Goal: Task Accomplishment & Management: Manage account settings

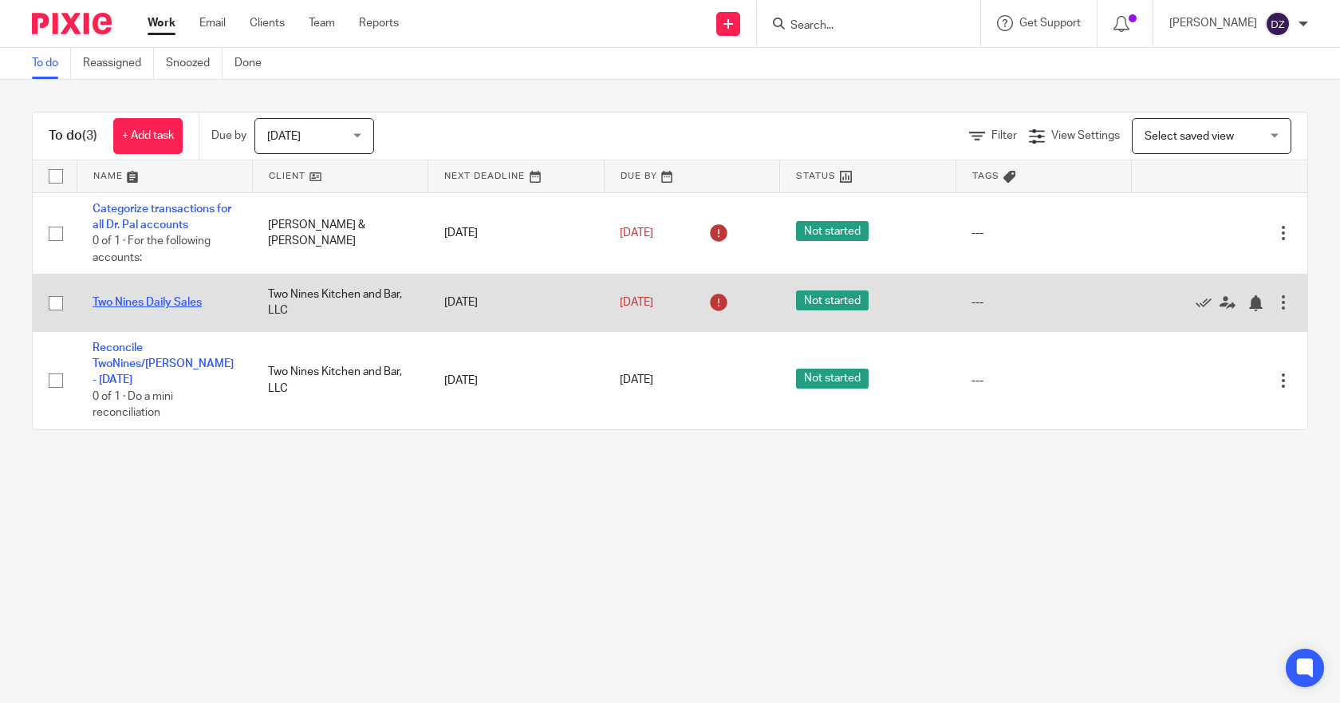
click at [175, 301] on link "Two Nines Daily Sales" at bounding box center [147, 302] width 109 height 11
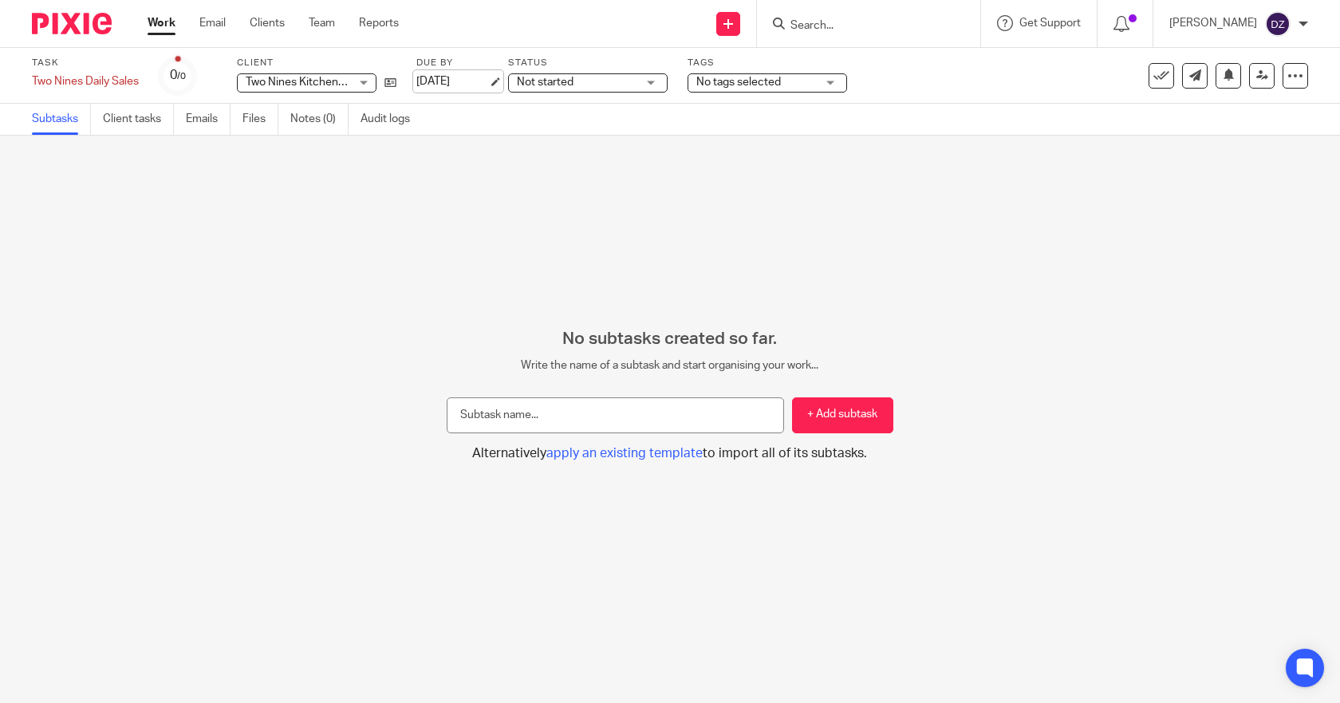
click at [467, 83] on link "Sep 15, 2025" at bounding box center [452, 81] width 72 height 17
click at [167, 21] on link "Work" at bounding box center [162, 23] width 28 height 16
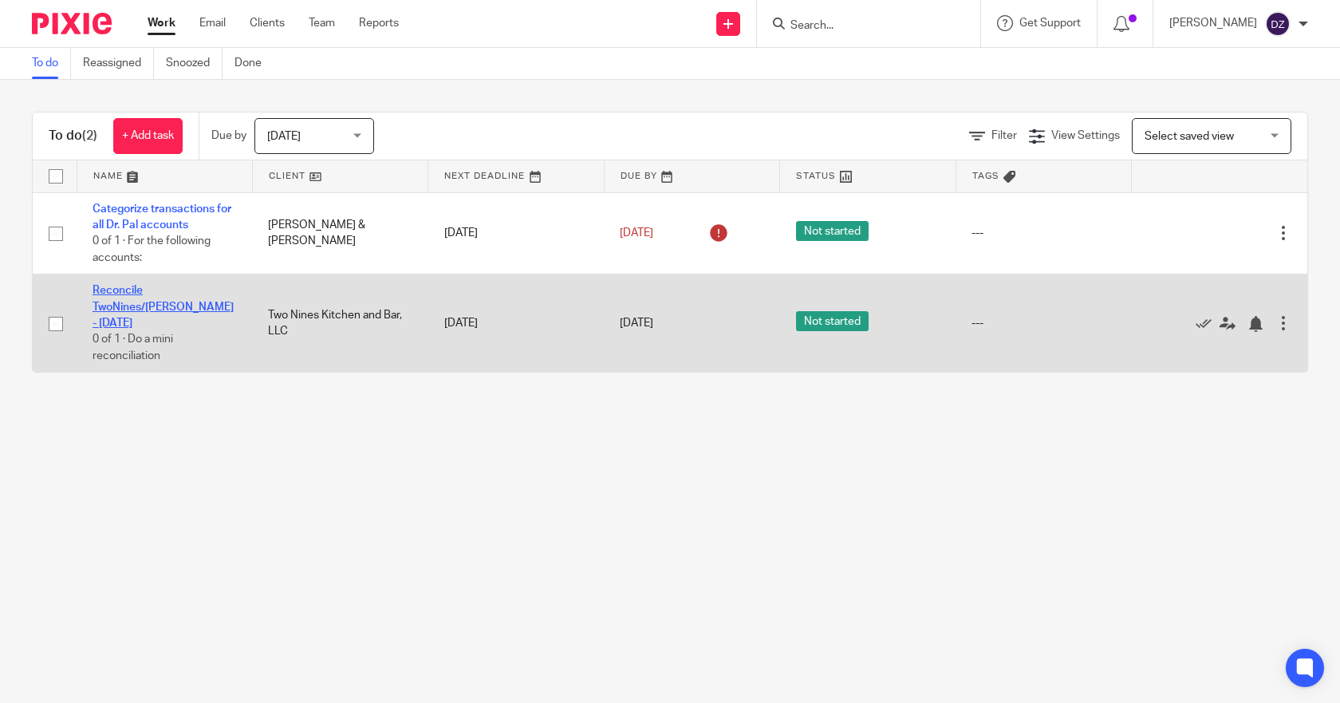
click at [184, 293] on link "Reconcile TwoNines/[PERSON_NAME] - [DATE]" at bounding box center [163, 307] width 141 height 44
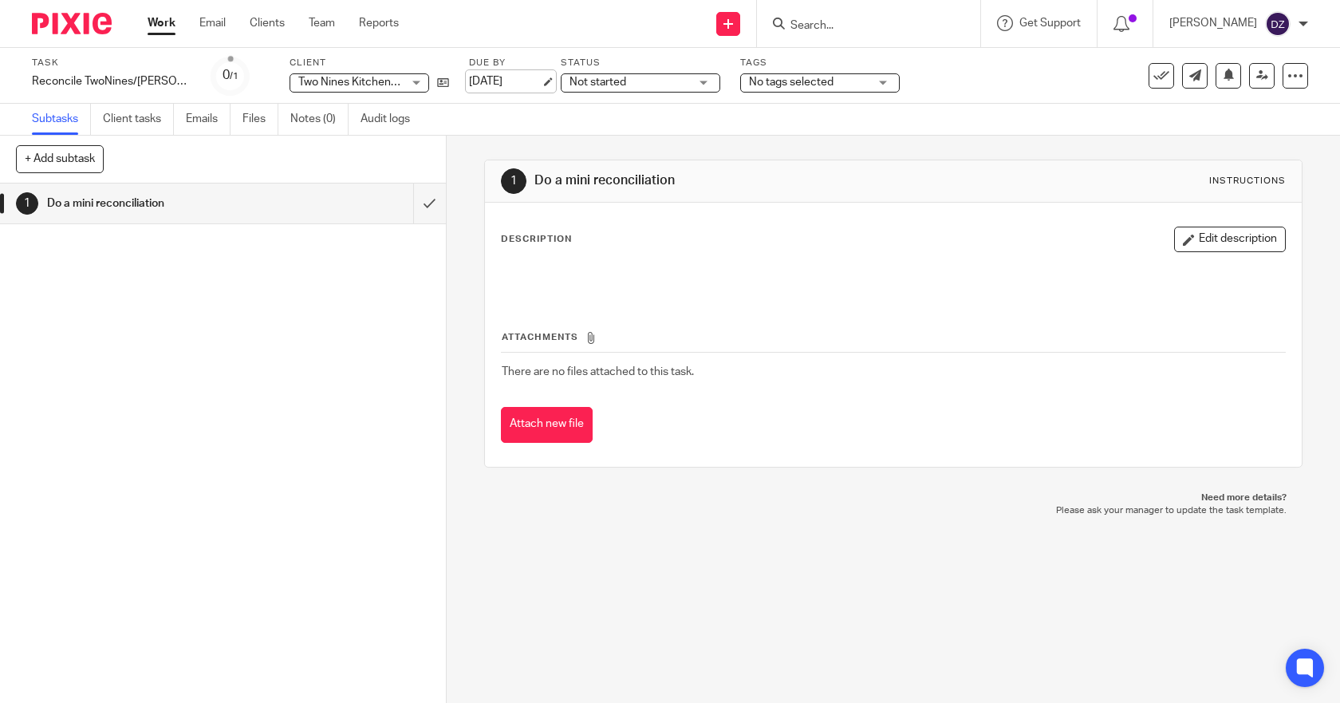
click at [514, 79] on link "[DATE]" at bounding box center [505, 81] width 72 height 17
click at [132, 81] on div "Reconcile TwoNines/Dukes - Tuesday Save Reconcile TwoNines/Dukes - Tuesday" at bounding box center [112, 81] width 160 height 16
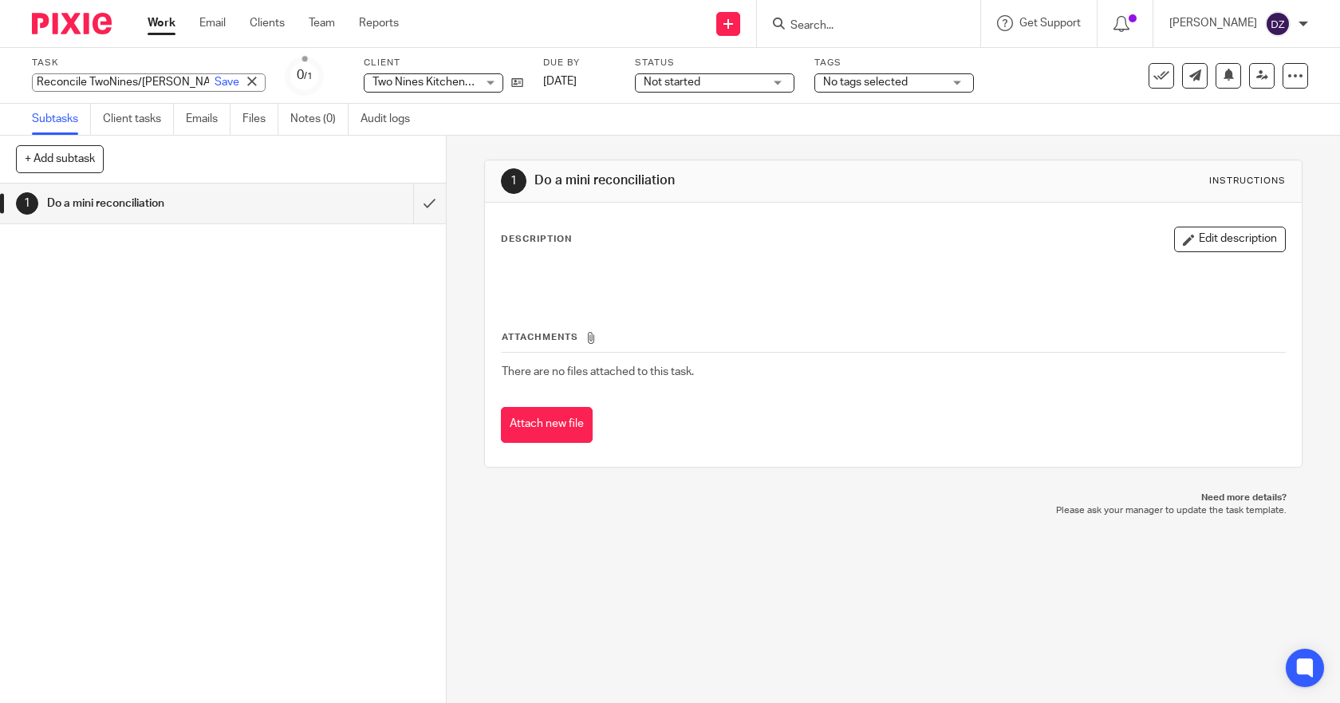
click at [142, 79] on input "Reconcile TwoNines/Dukes - Tuesday" at bounding box center [149, 82] width 234 height 18
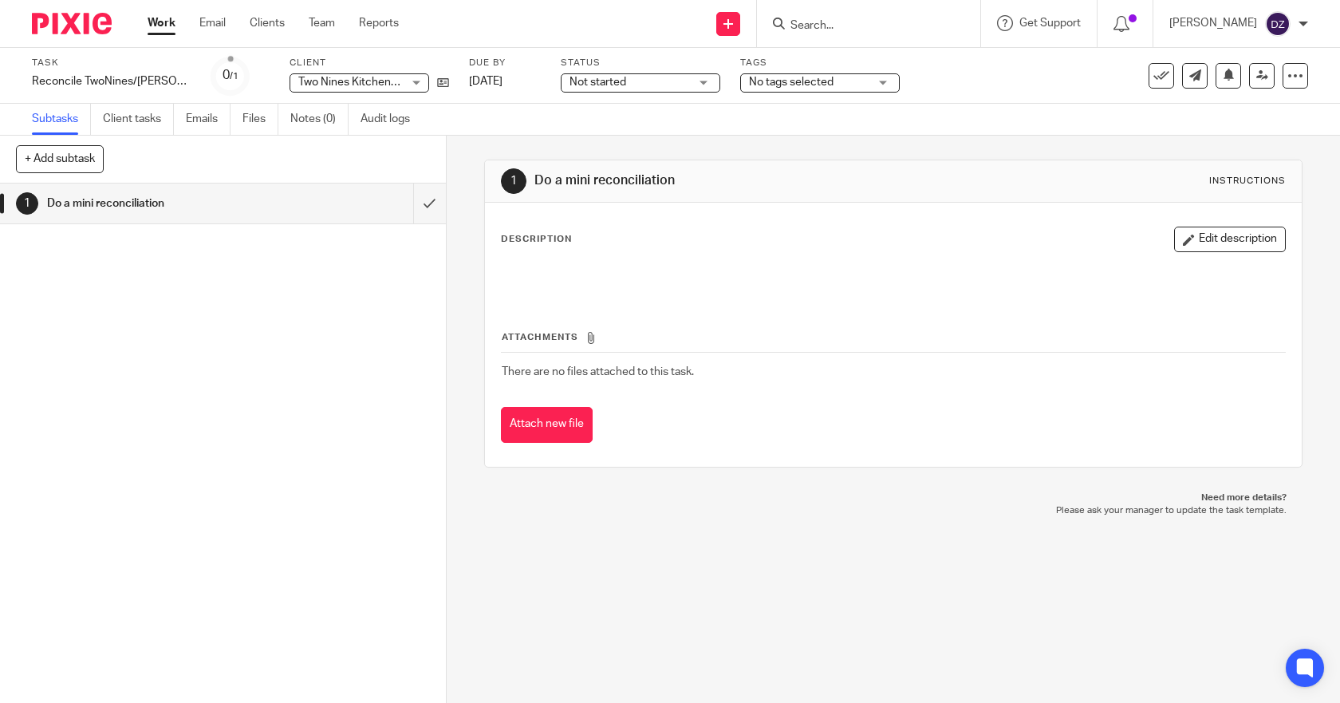
click at [162, 22] on link "Work" at bounding box center [162, 23] width 28 height 16
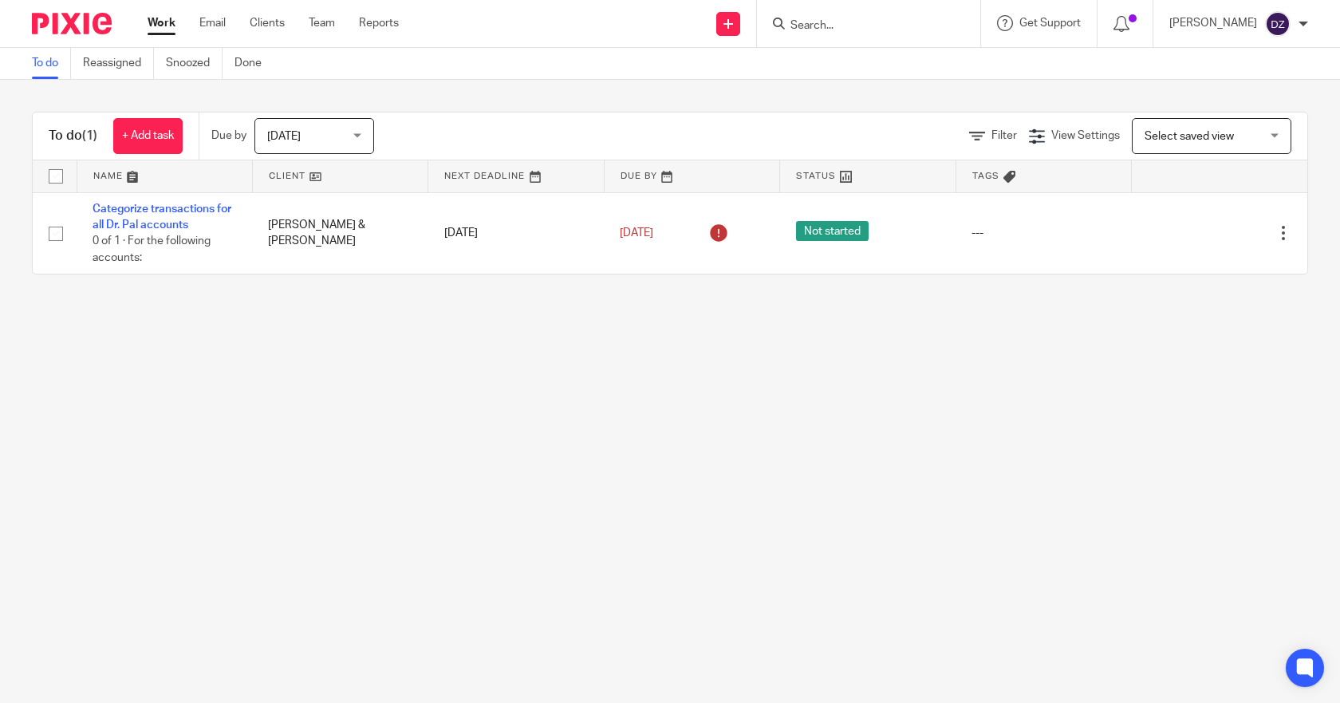
click at [352, 132] on span "[DATE]" at bounding box center [309, 135] width 85 height 33
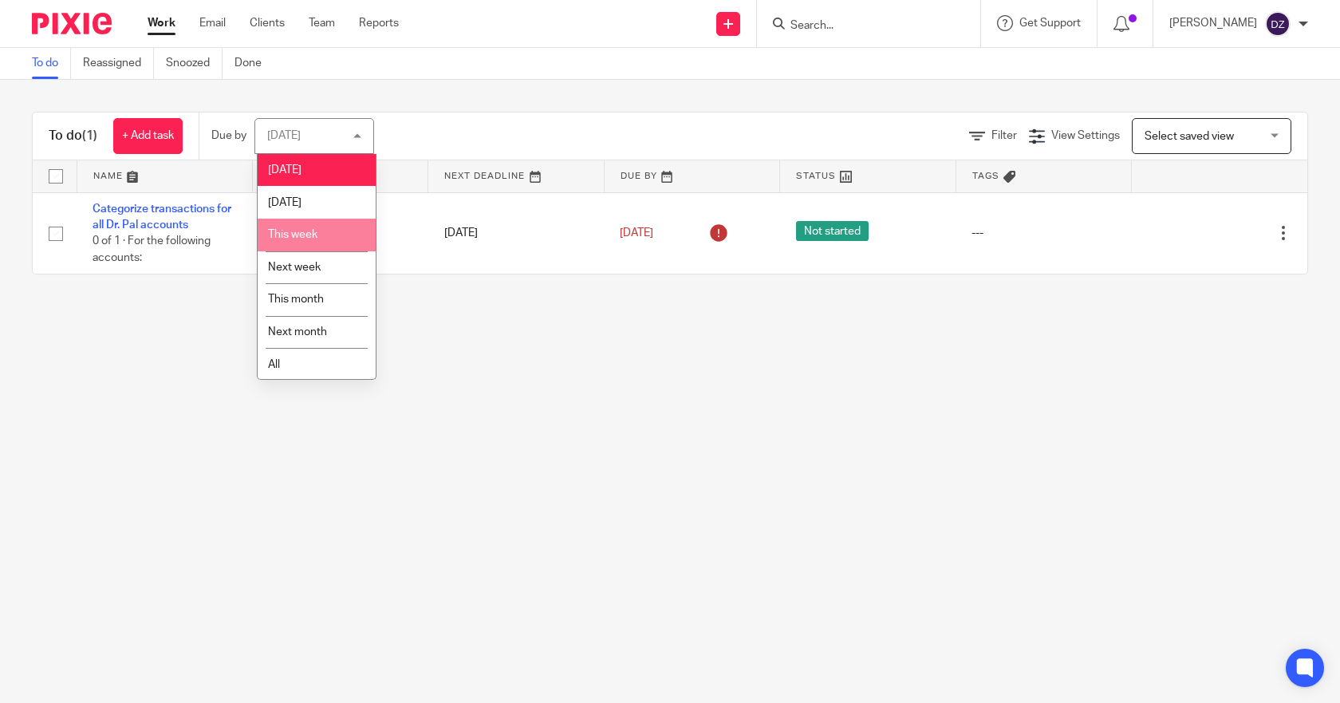
click at [313, 236] on span "This week" at bounding box center [292, 234] width 49 height 11
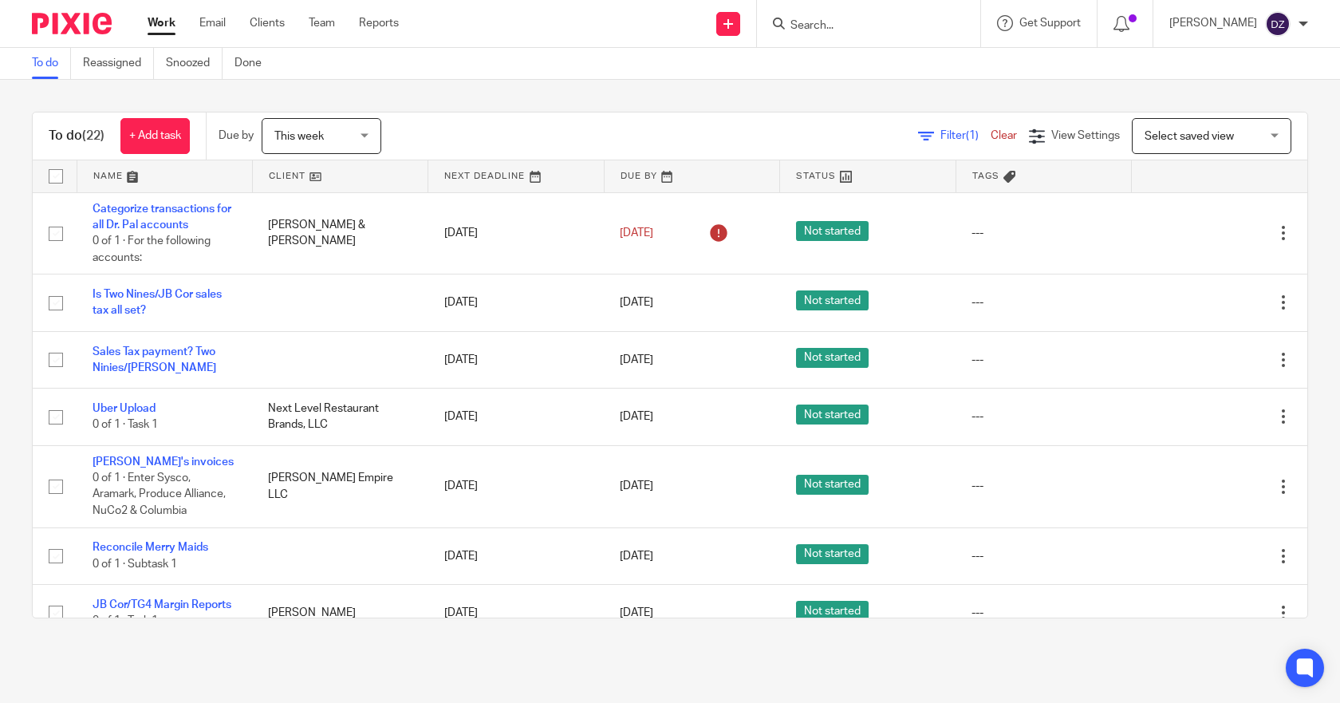
click at [307, 140] on span "This week" at bounding box center [298, 136] width 49 height 11
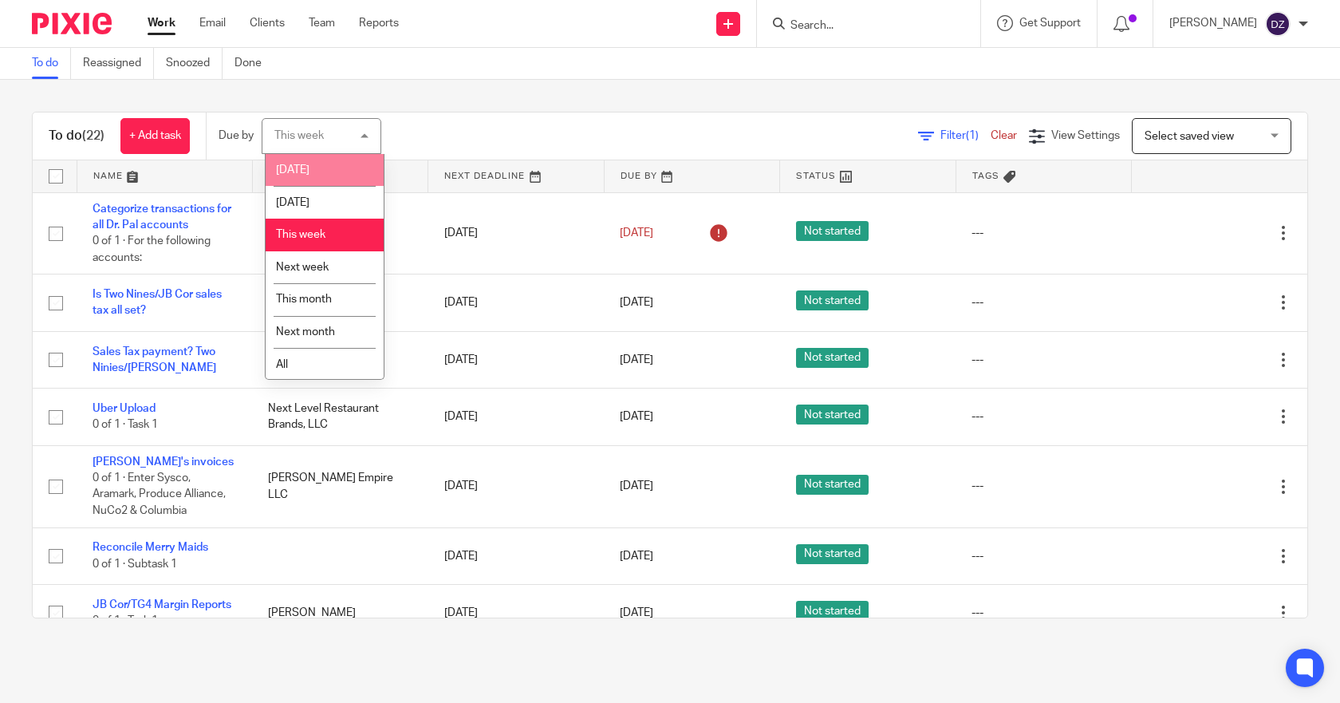
click at [297, 166] on span "[DATE]" at bounding box center [292, 169] width 33 height 11
